Goal: Obtain resource: Download file/media

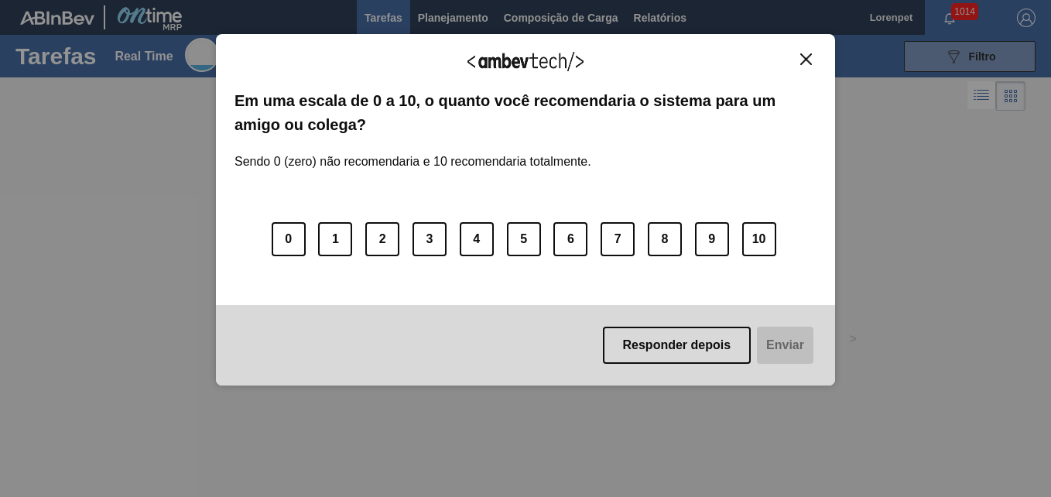
click at [799, 61] on button "Close" at bounding box center [805, 59] width 21 height 13
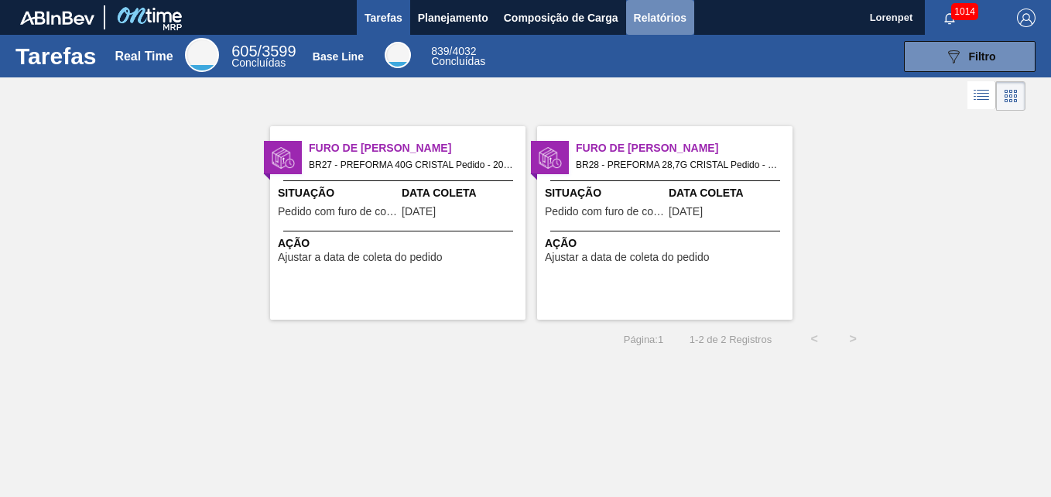
click at [651, 22] on span "Relatórios" at bounding box center [660, 18] width 53 height 19
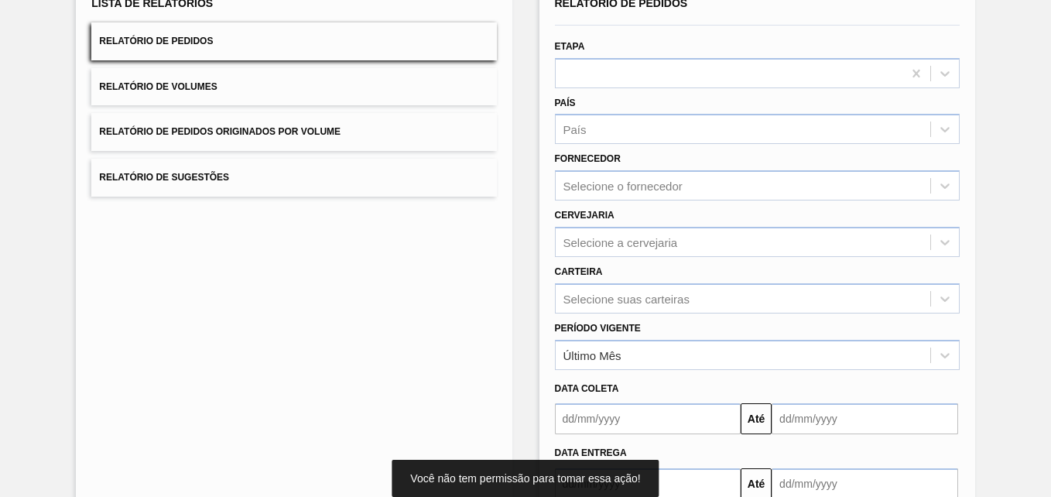
scroll to position [220, 0]
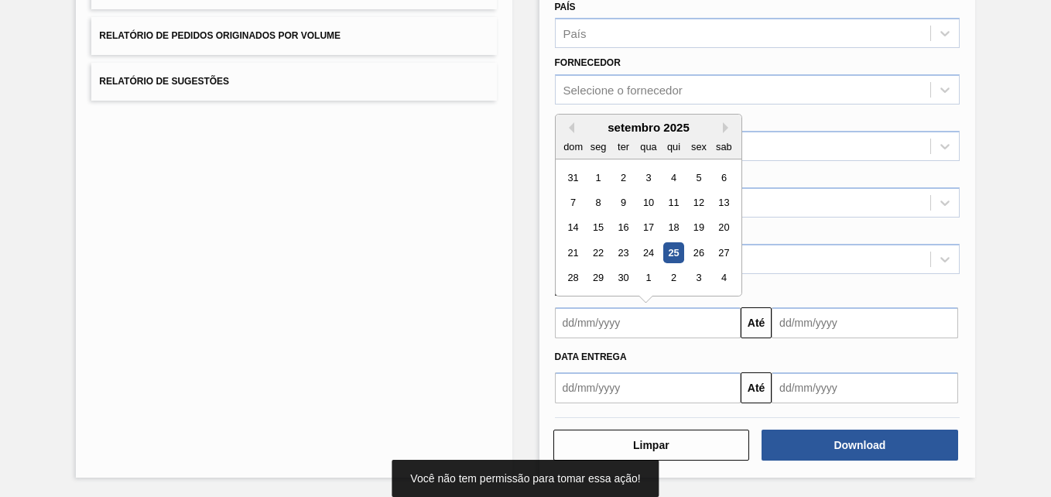
click at [628, 323] on input "text" at bounding box center [648, 322] width 186 height 31
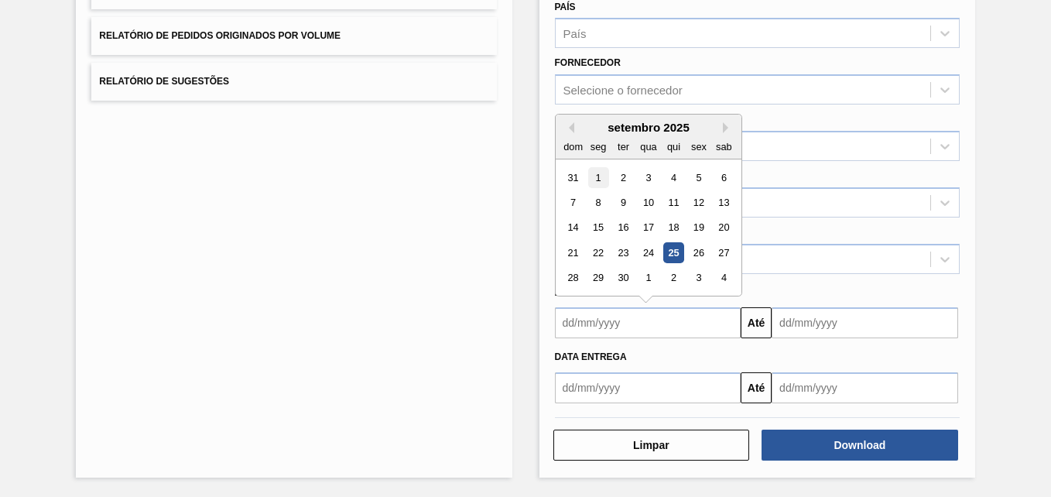
click at [596, 181] on div "1" at bounding box center [597, 177] width 21 height 21
type input "[DATE]"
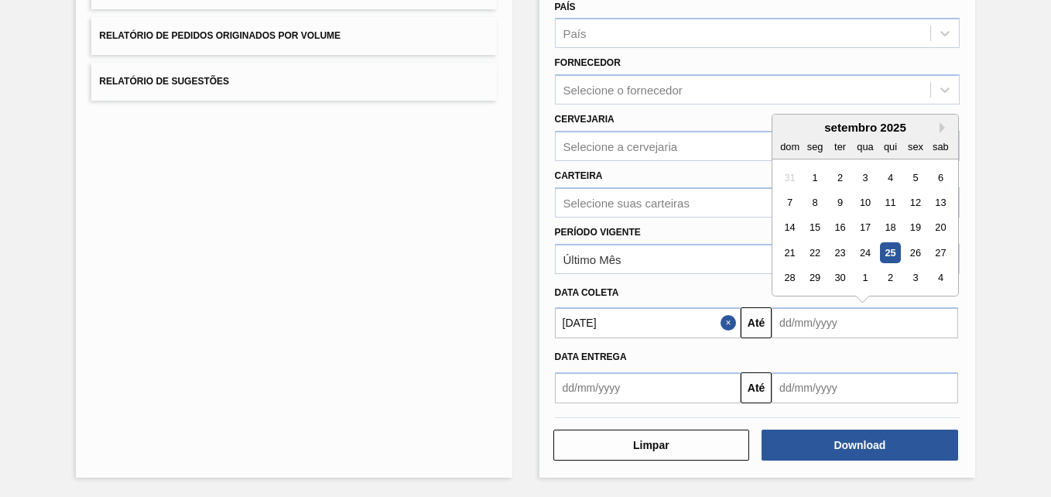
click at [787, 321] on input "text" at bounding box center [864, 322] width 186 height 31
click at [890, 281] on div "2" at bounding box center [890, 278] width 21 height 21
click at [843, 321] on input "[DATE]" at bounding box center [864, 322] width 186 height 31
click at [890, 278] on div "30" at bounding box center [890, 278] width 21 height 21
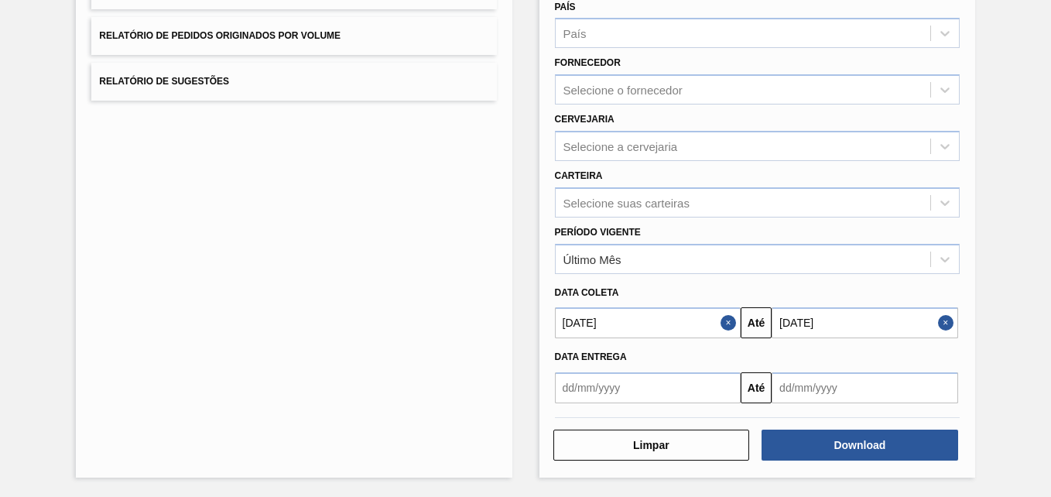
click at [844, 330] on input "[DATE]" at bounding box center [864, 322] width 186 height 31
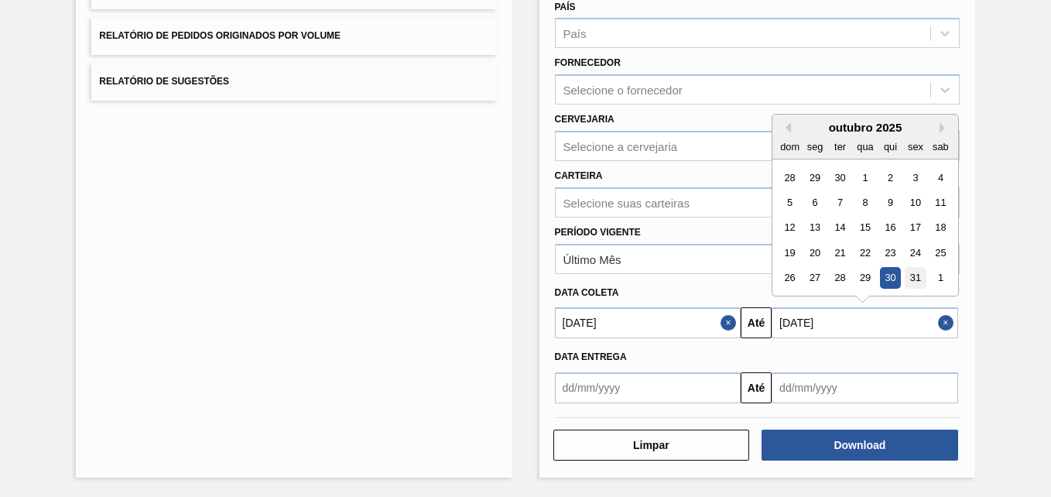
click at [914, 284] on div "31" at bounding box center [914, 278] width 21 height 21
type input "[DATE]"
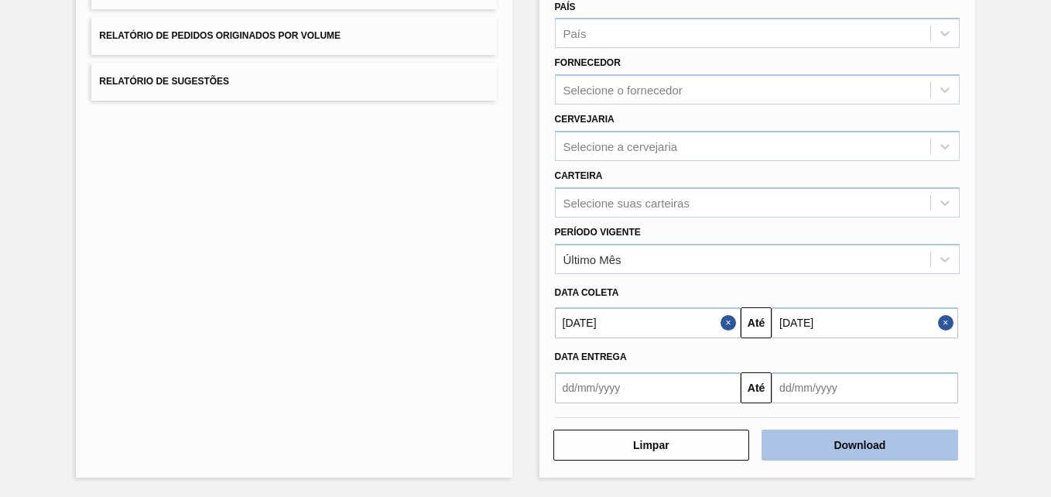
click at [828, 440] on button "Download" at bounding box center [859, 444] width 197 height 31
